Goal: Task Accomplishment & Management: Manage account settings

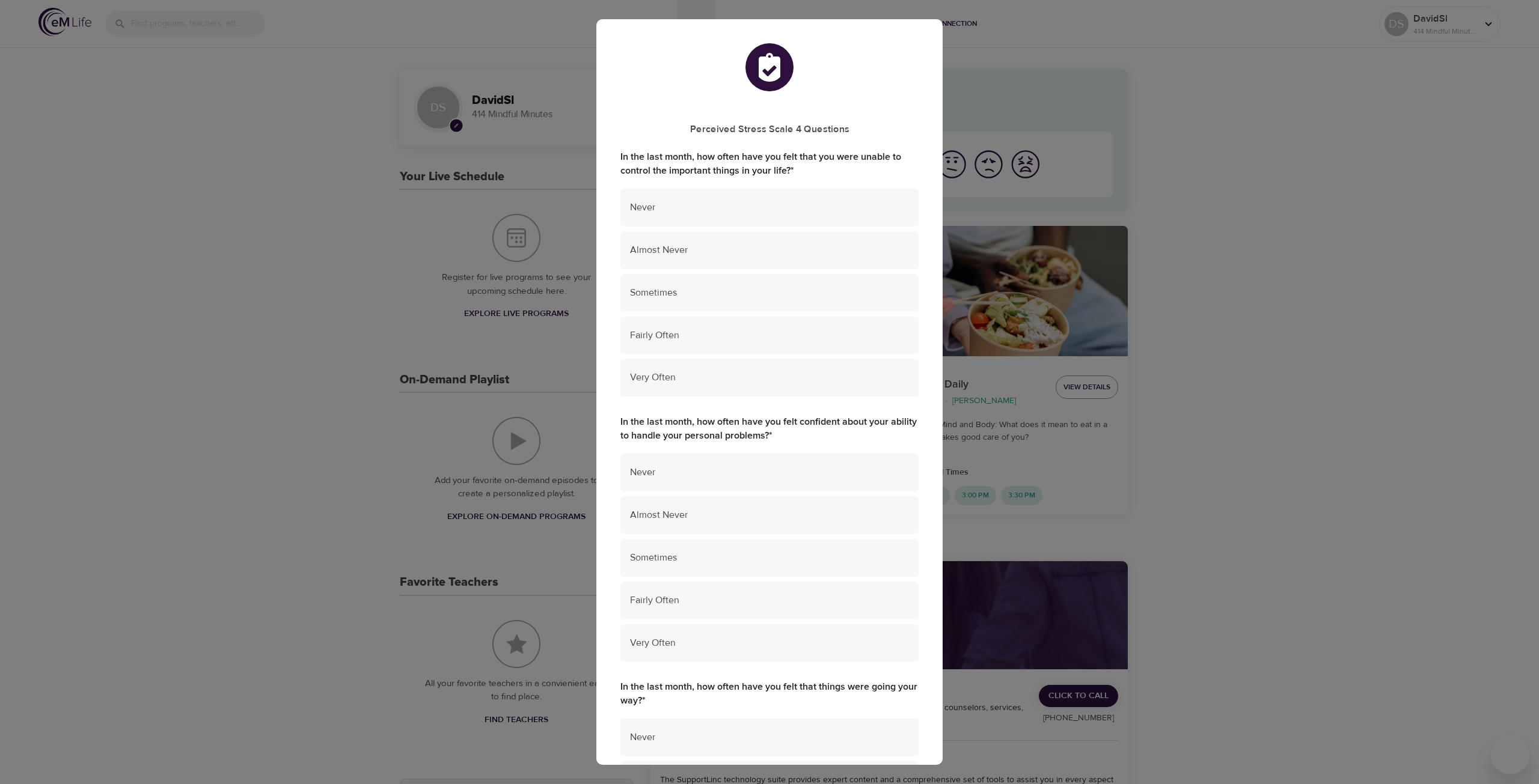
click at [1313, 336] on div "Perceived Stress Scale 4 Questions In the last month, how often have you felt t…" at bounding box center [769, 392] width 1539 height 784
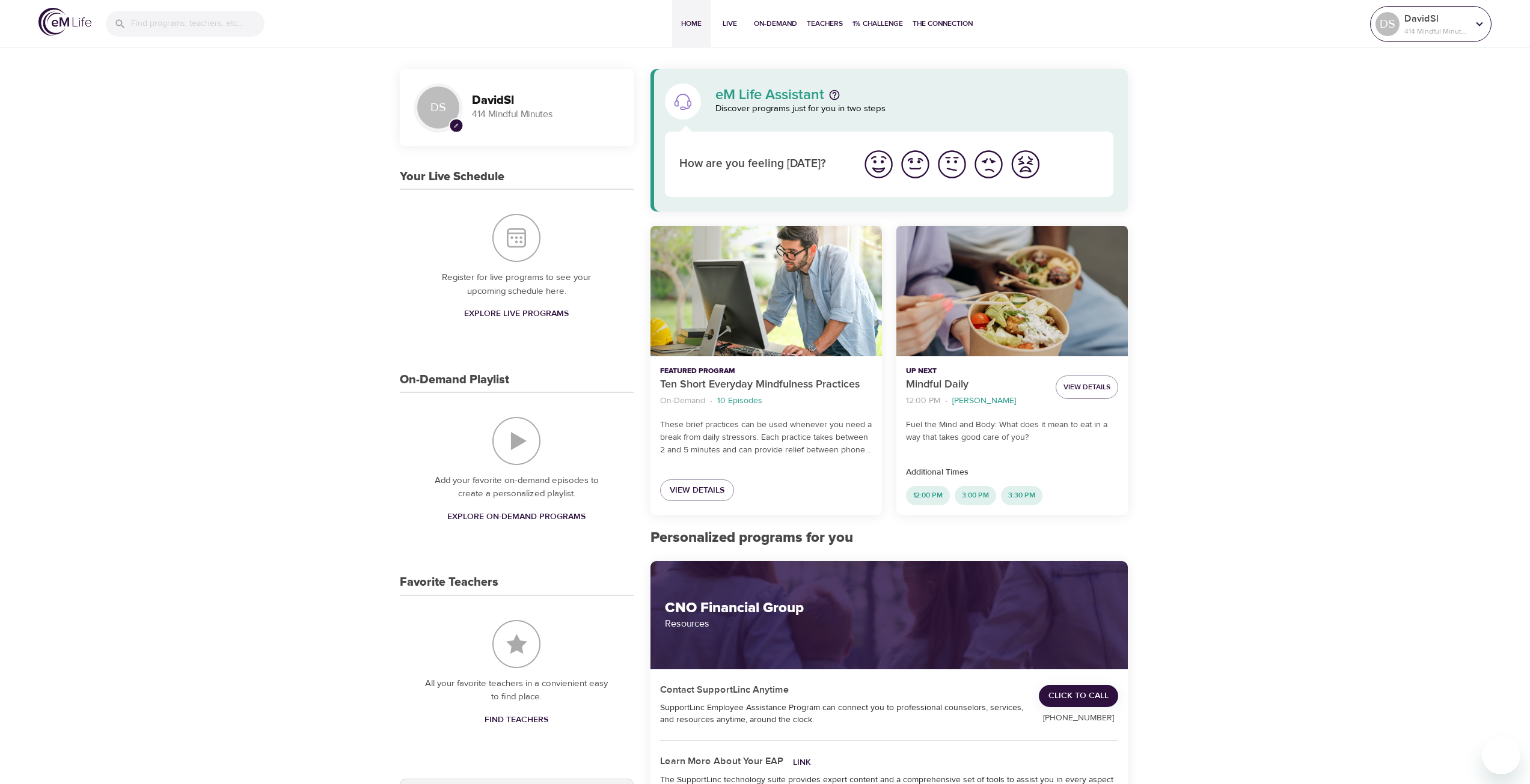
click at [1441, 23] on p "DavidSl" at bounding box center [1436, 18] width 64 height 14
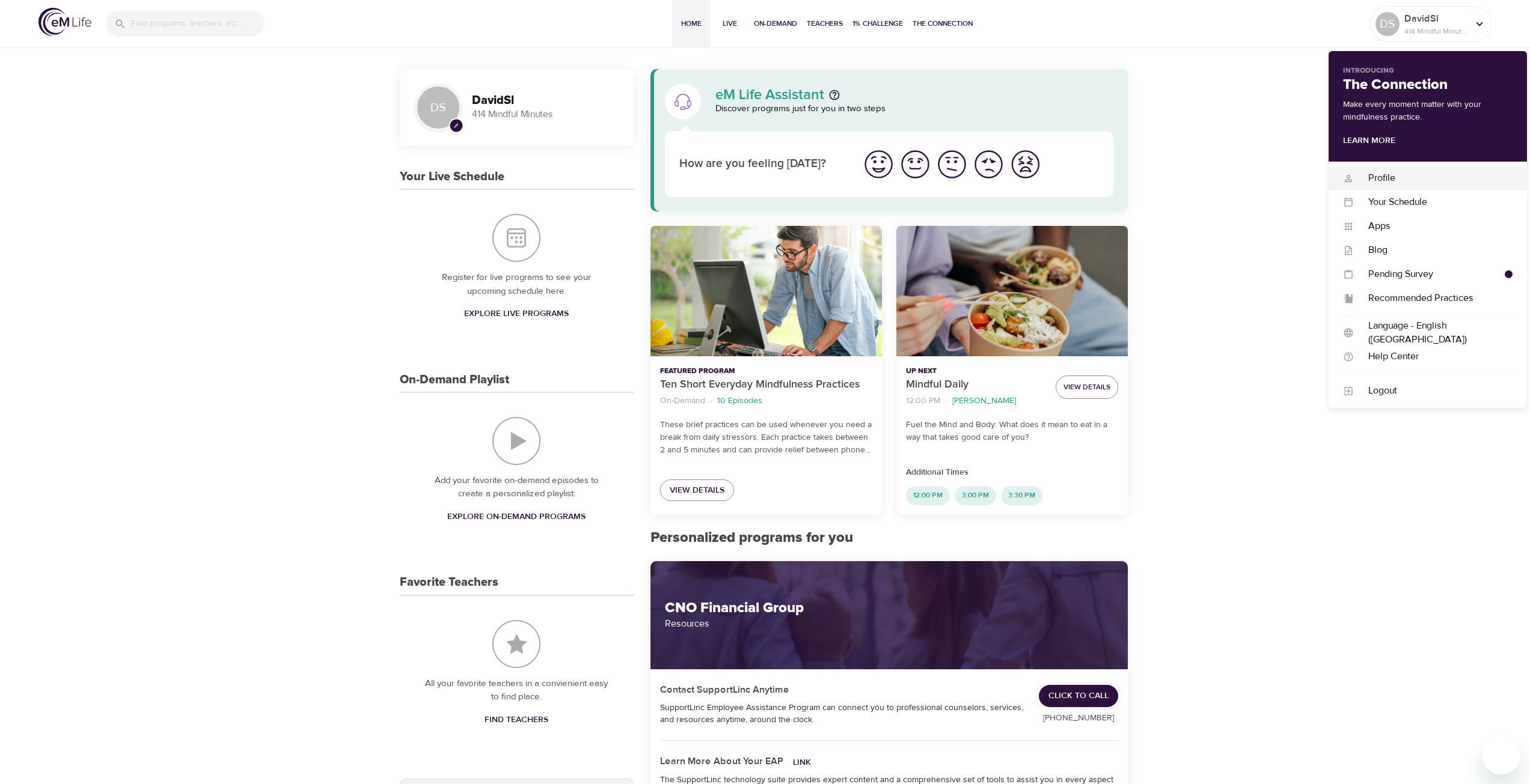
click at [1389, 184] on div "Profile" at bounding box center [1434, 178] width 159 height 14
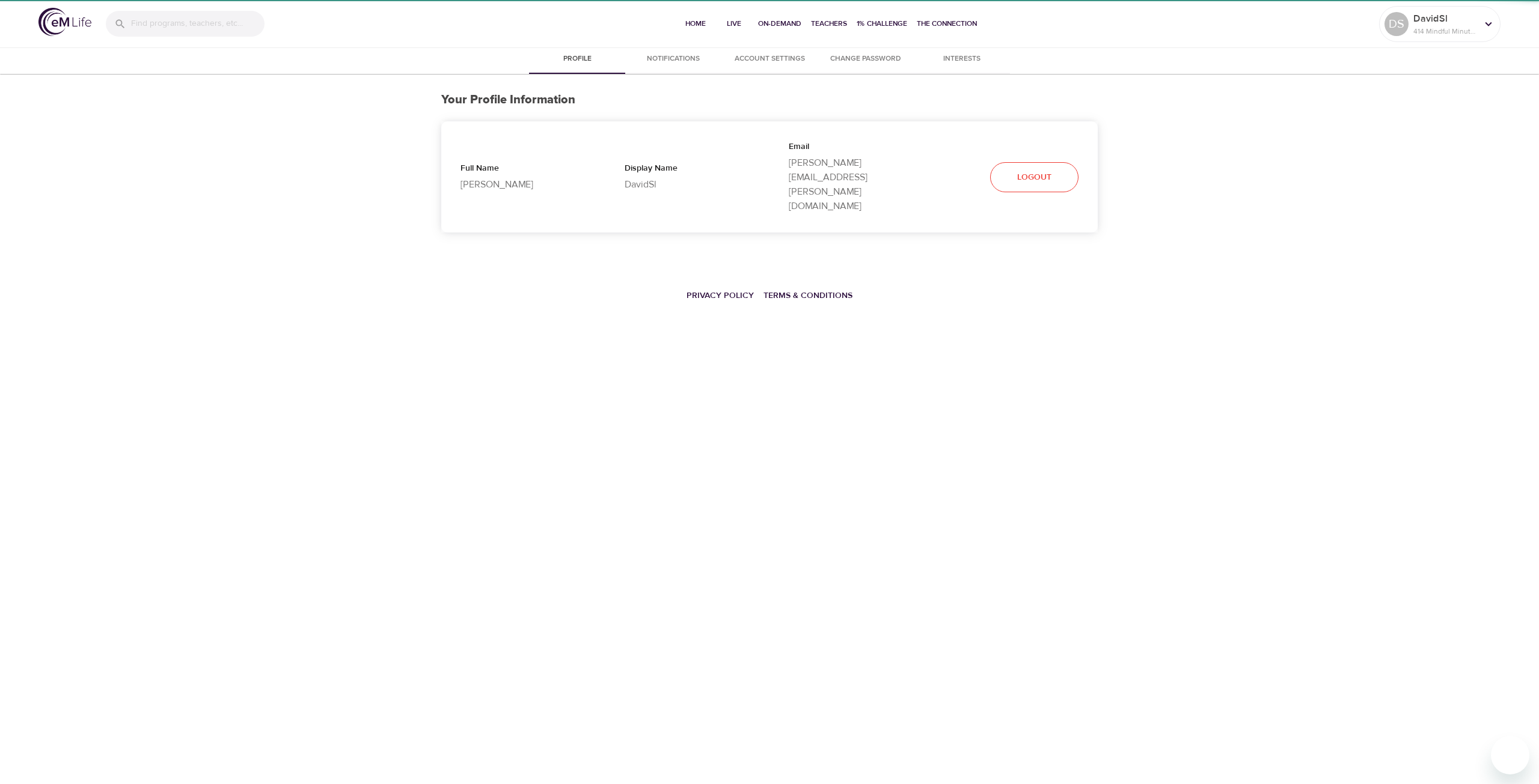
select select "10"
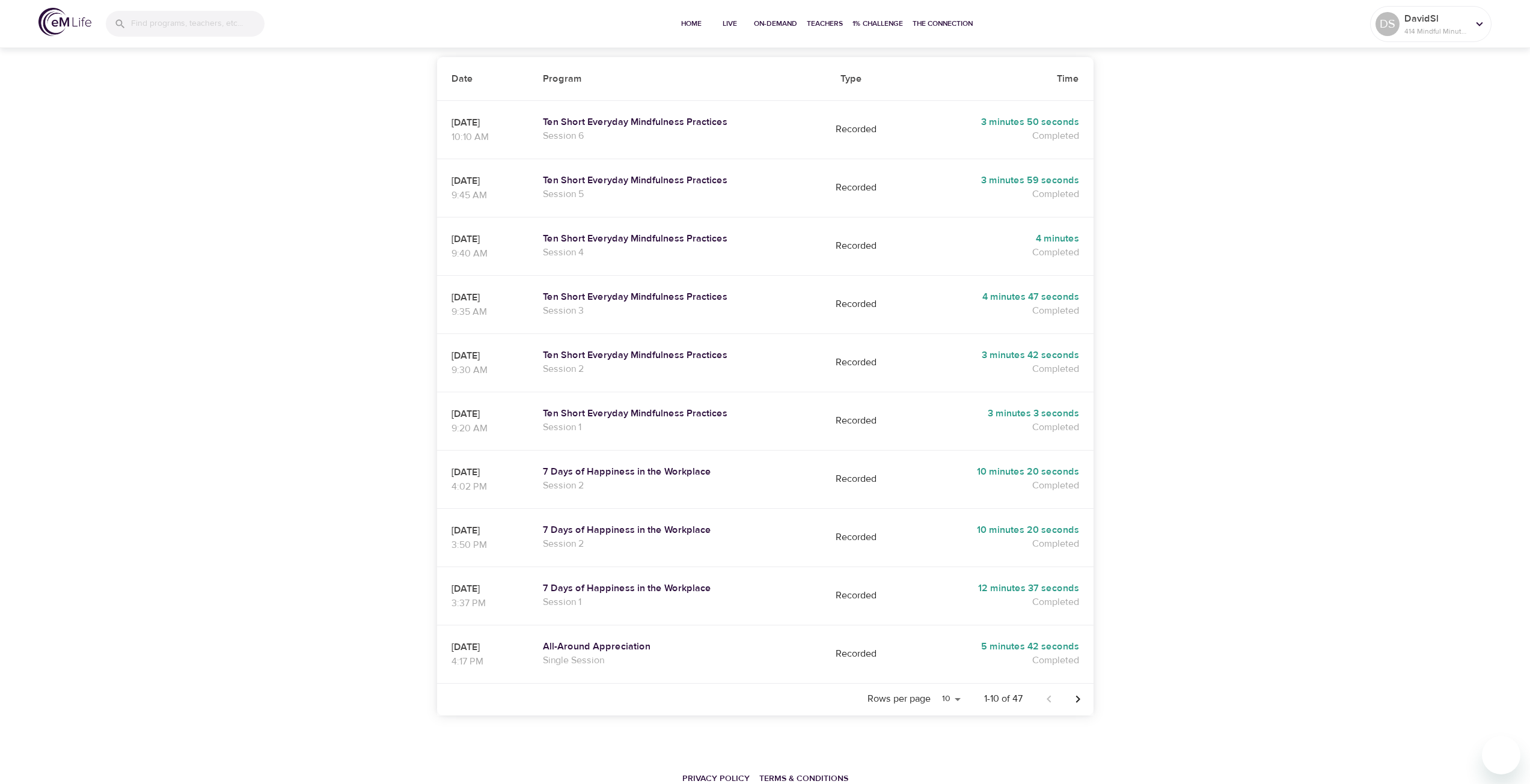
scroll to position [246, 0]
click at [1081, 690] on icon "Next page" at bounding box center [1078, 697] width 14 height 14
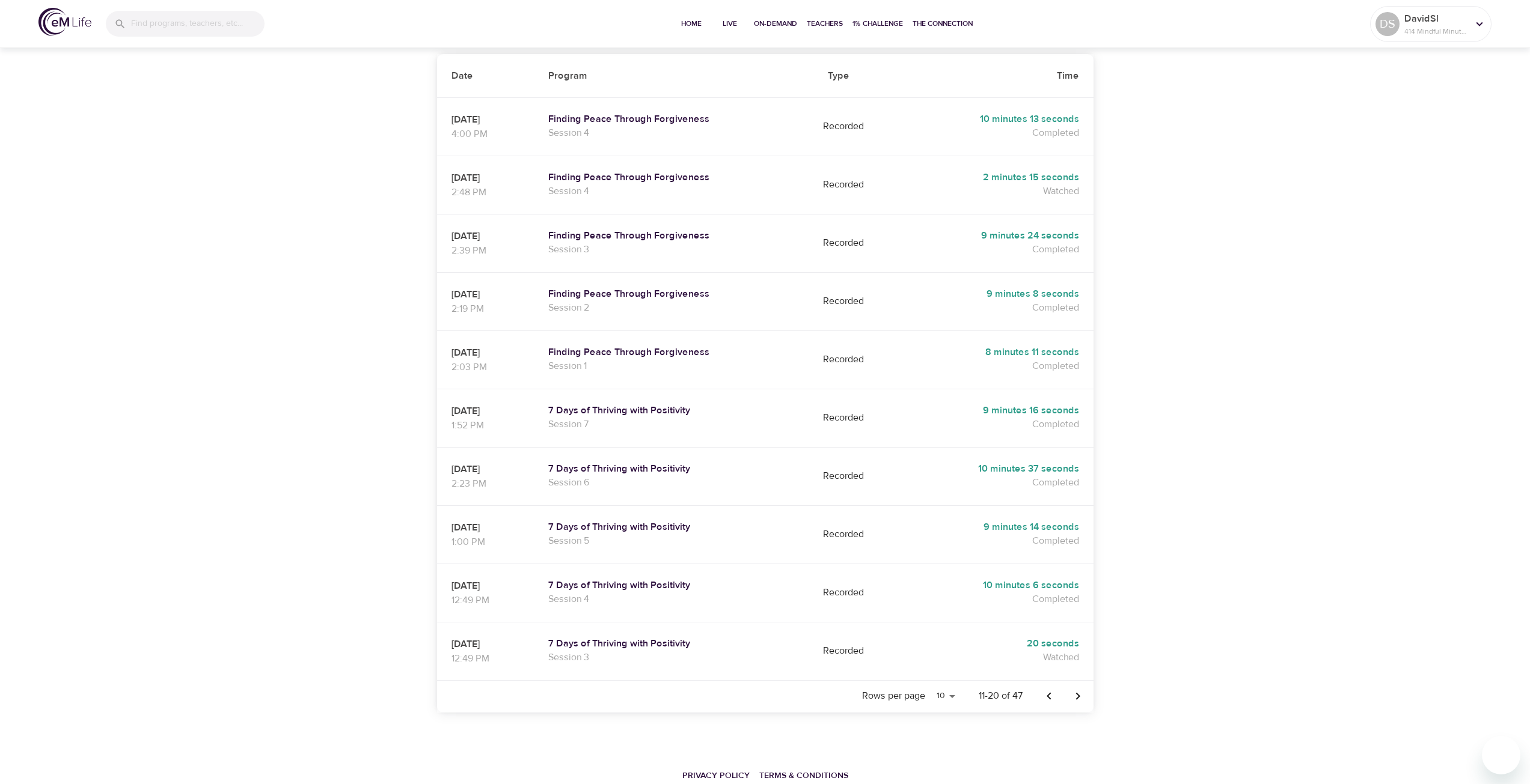
click at [1081, 690] on icon "Next page" at bounding box center [1078, 697] width 14 height 14
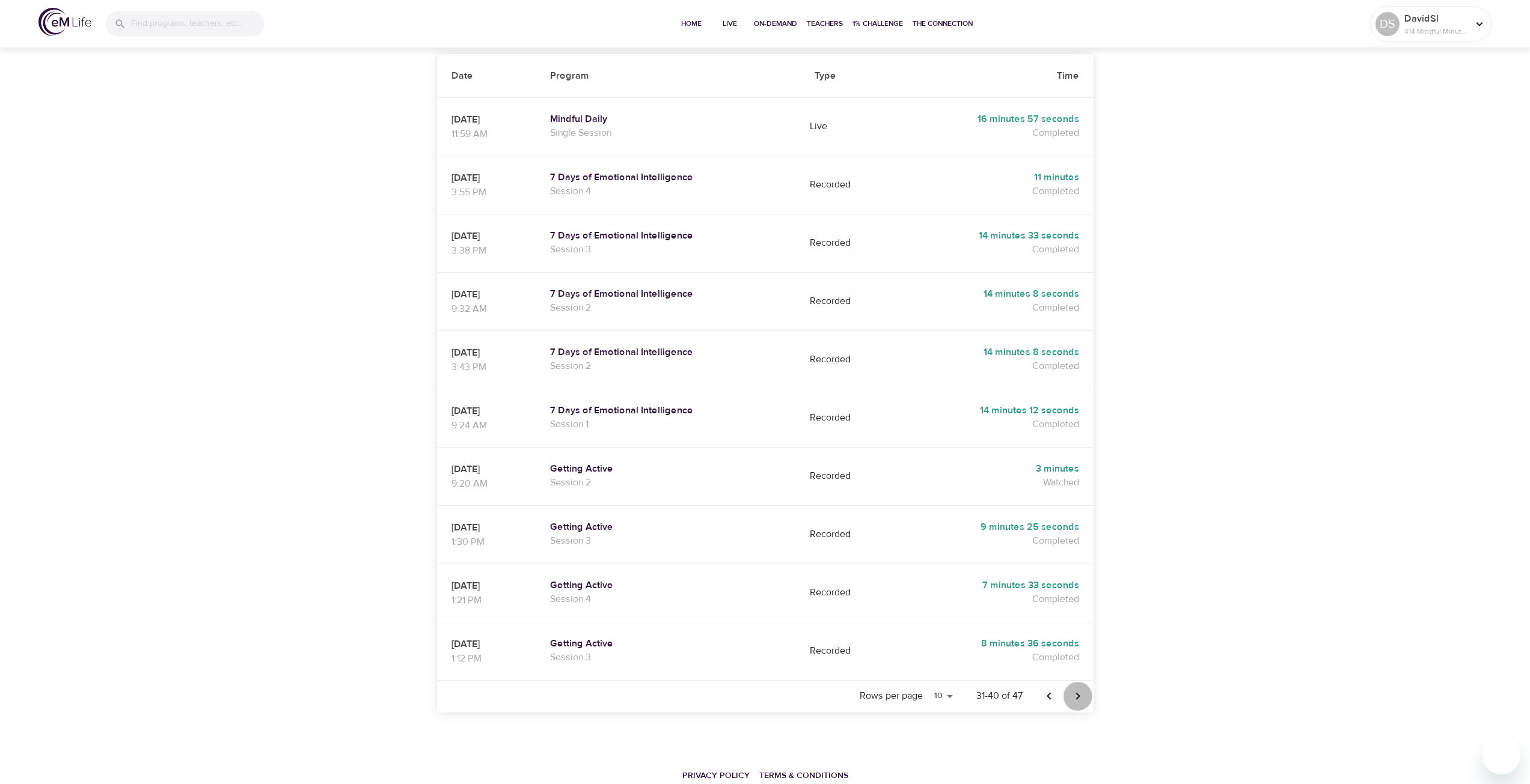
click at [1074, 690] on icon "Next page" at bounding box center [1078, 697] width 14 height 14
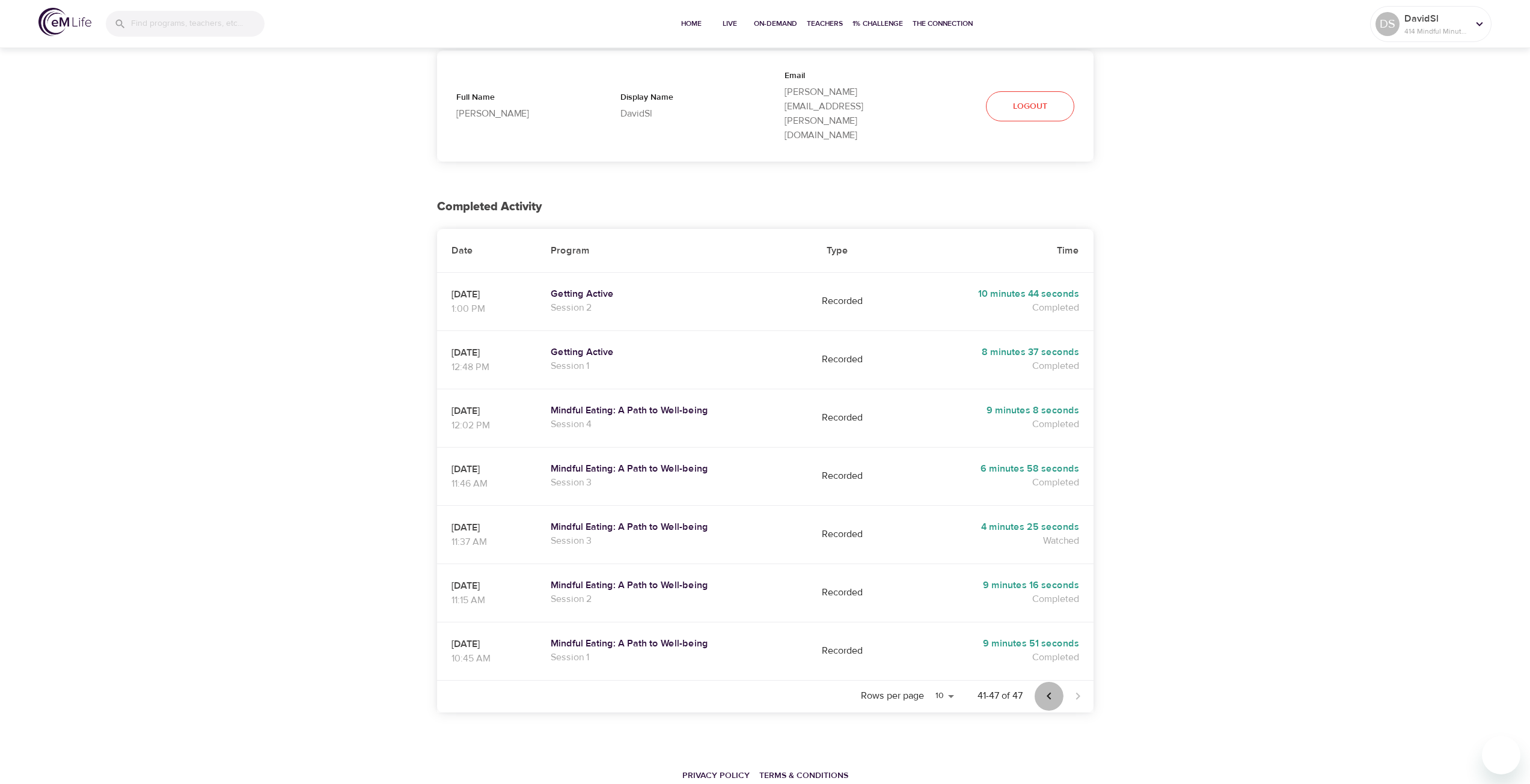
click at [1045, 690] on icon "Previous page" at bounding box center [1049, 697] width 14 height 14
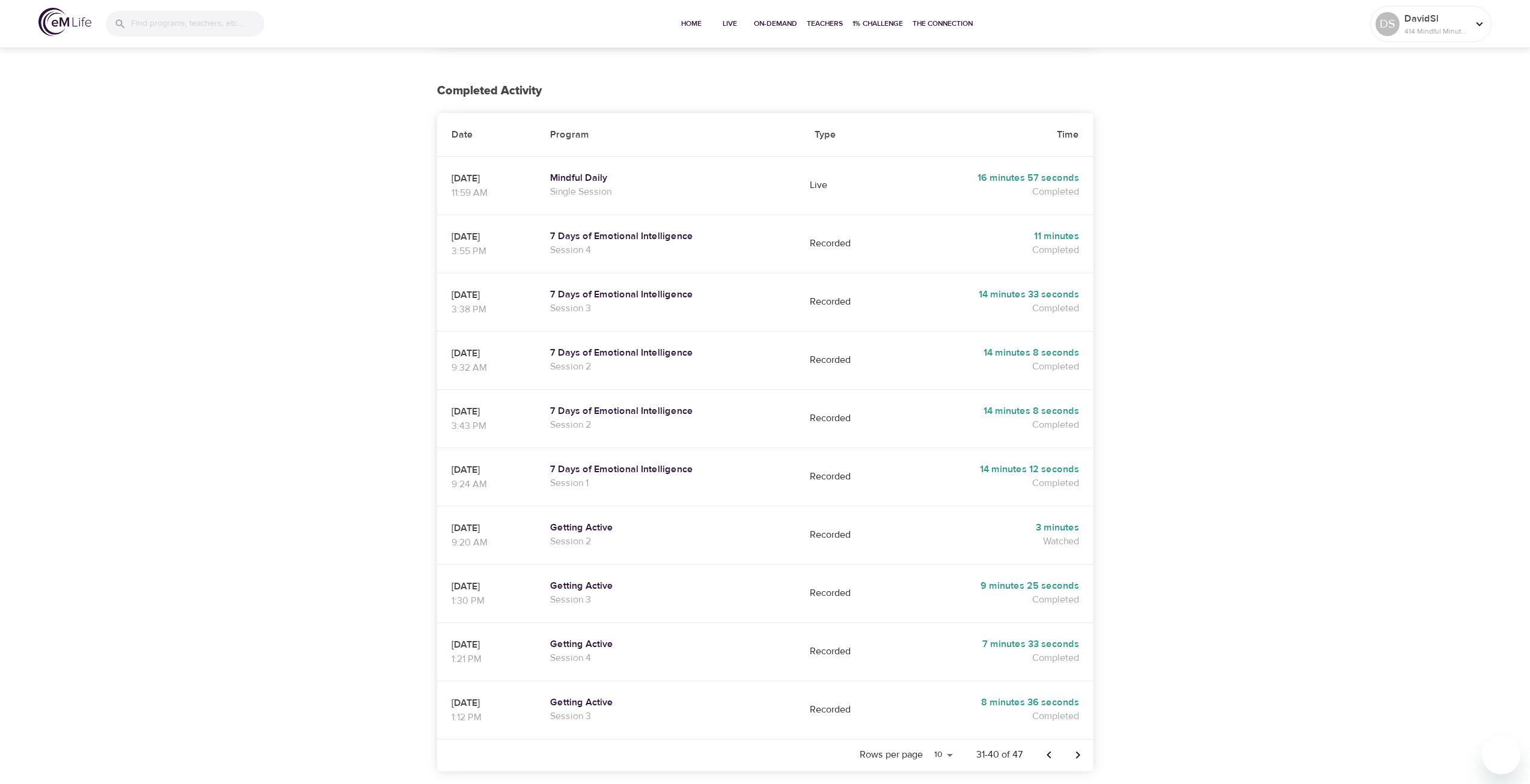
scroll to position [191, 0]
click at [1046, 744] on icon "Previous page" at bounding box center [1049, 751] width 14 height 14
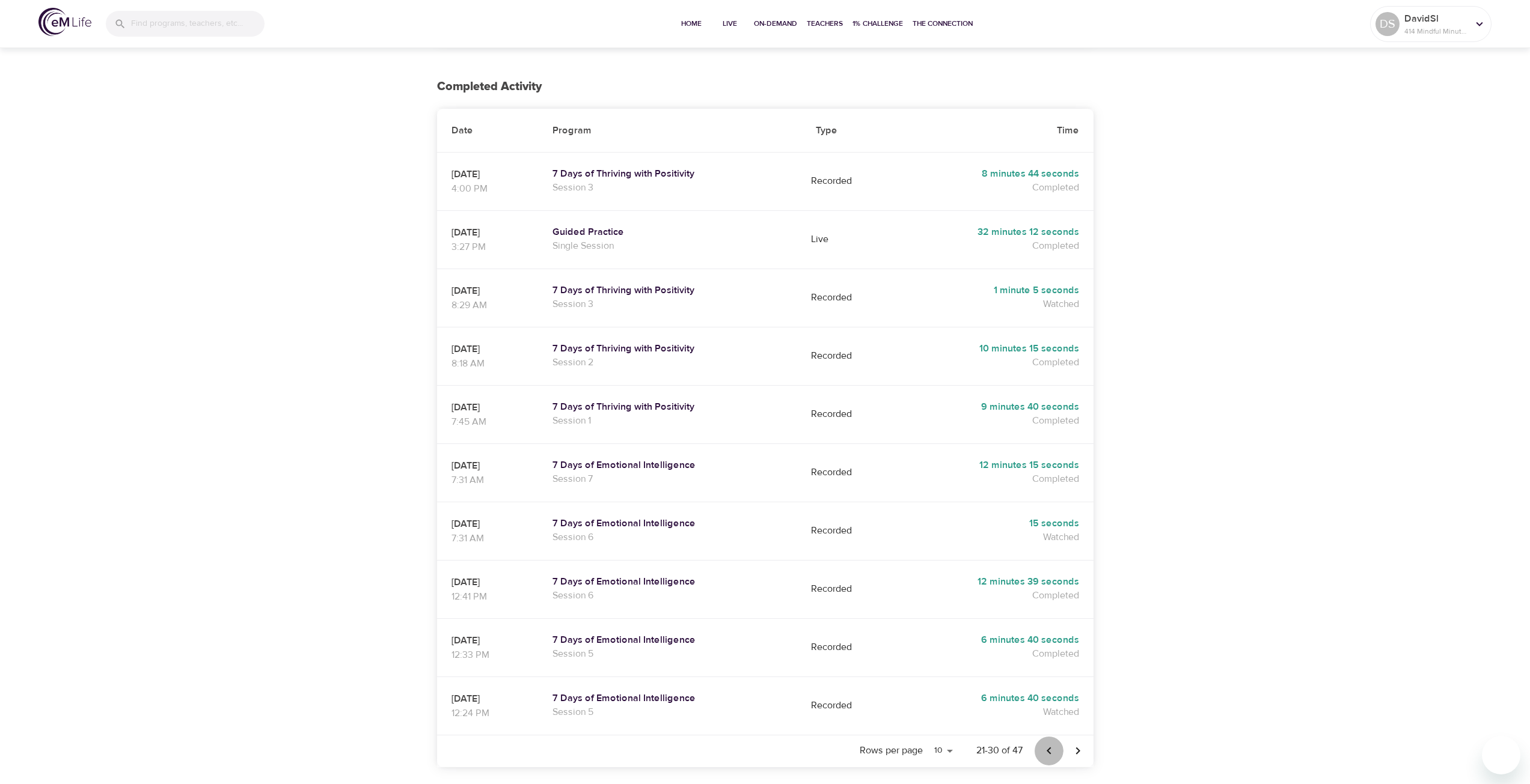
click at [1046, 744] on icon "Previous page" at bounding box center [1049, 751] width 14 height 14
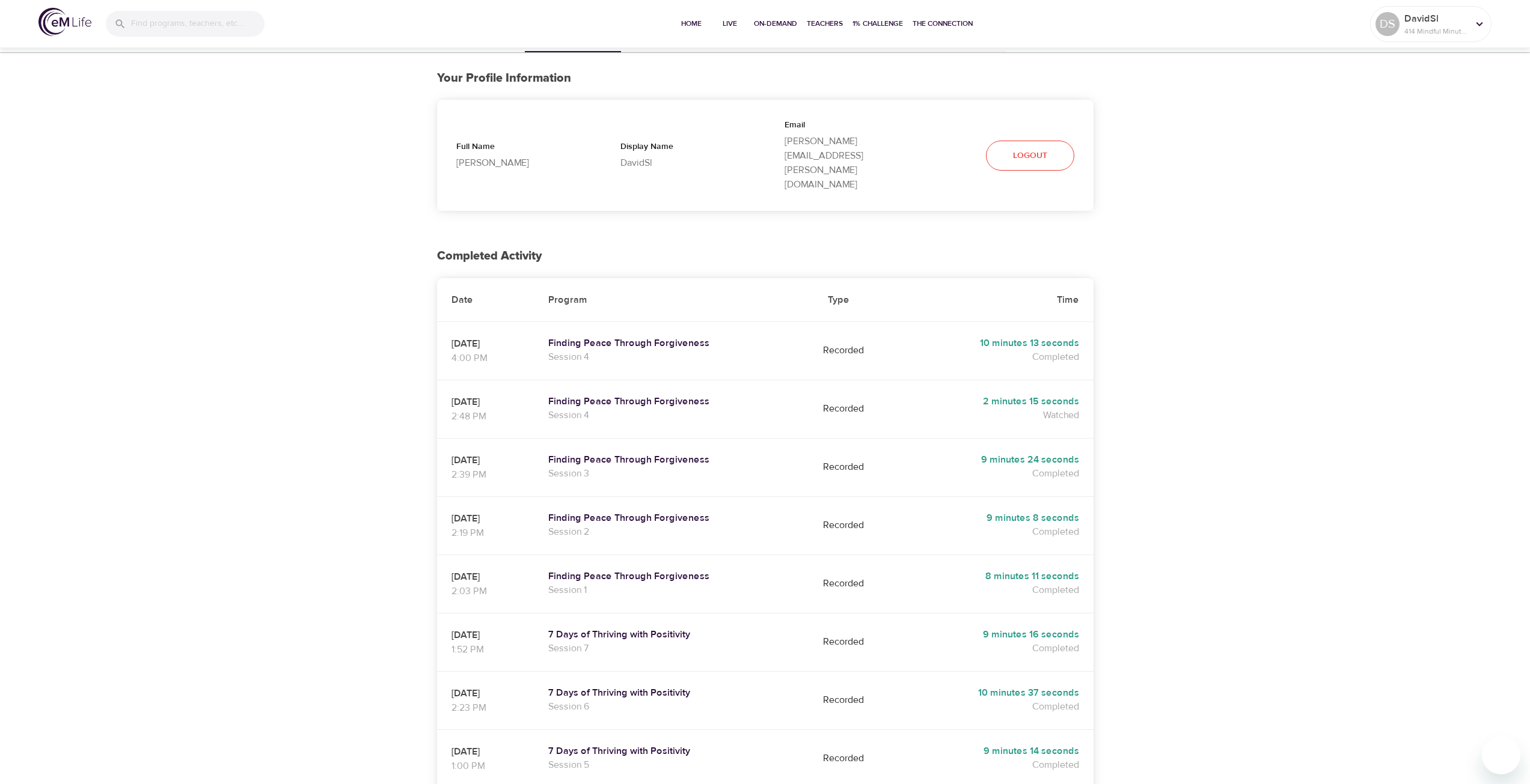
scroll to position [11, 0]
